Goal: Task Accomplishment & Management: Use online tool/utility

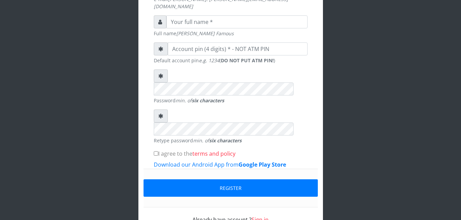
scroll to position [218, 0]
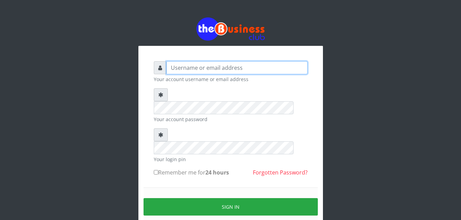
click at [190, 65] on input "text" at bounding box center [236, 67] width 141 height 13
type input "Ifytex"
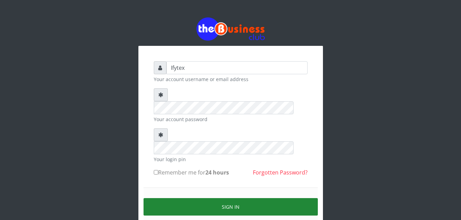
click at [195, 198] on button "Sign in" at bounding box center [231, 206] width 174 height 17
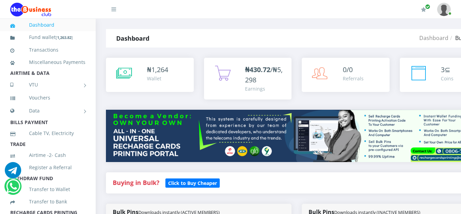
scroll to position [366, 0]
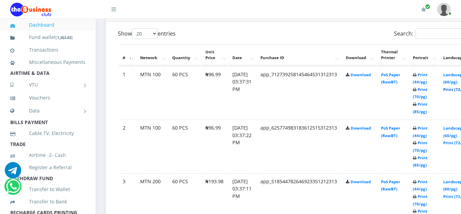
click at [459, 87] on link "Print (72/pg)" at bounding box center [455, 89] width 25 height 5
click at [456, 140] on link "Print (72/pg)" at bounding box center [455, 142] width 25 height 5
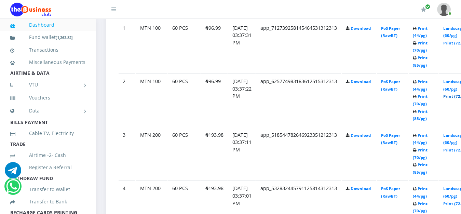
scroll to position [418, 0]
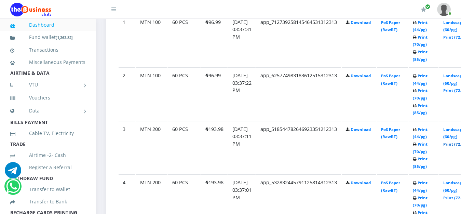
click at [456, 141] on link "Print (72/pg)" at bounding box center [455, 143] width 25 height 5
click at [455, 195] on link "Print (72/pg)" at bounding box center [455, 197] width 25 height 5
